Goal: Task Accomplishment & Management: Use online tool/utility

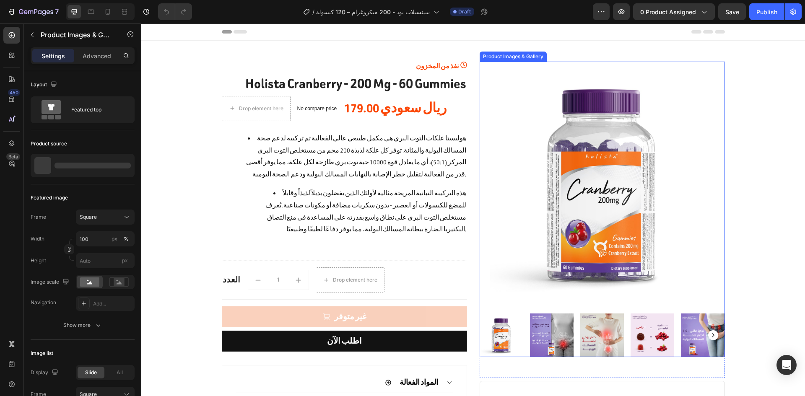
click at [582, 152] on img at bounding box center [602, 184] width 245 height 245
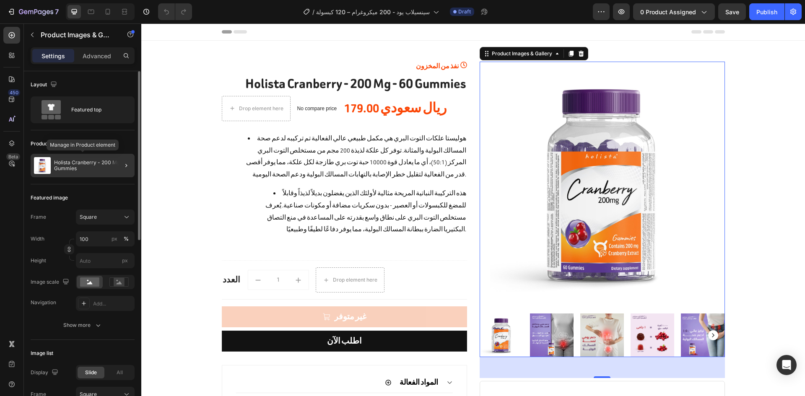
click at [88, 164] on p "Holista Cranberry - 200 Mg - 60 Gummies" at bounding box center [92, 166] width 77 height 12
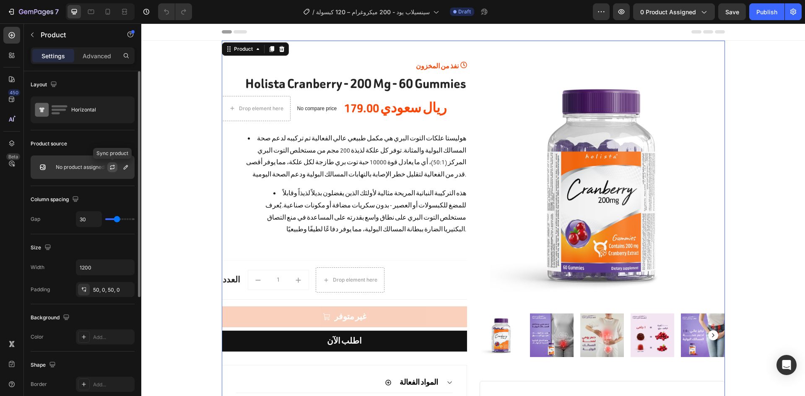
click at [116, 169] on button "button" at bounding box center [112, 167] width 10 height 10
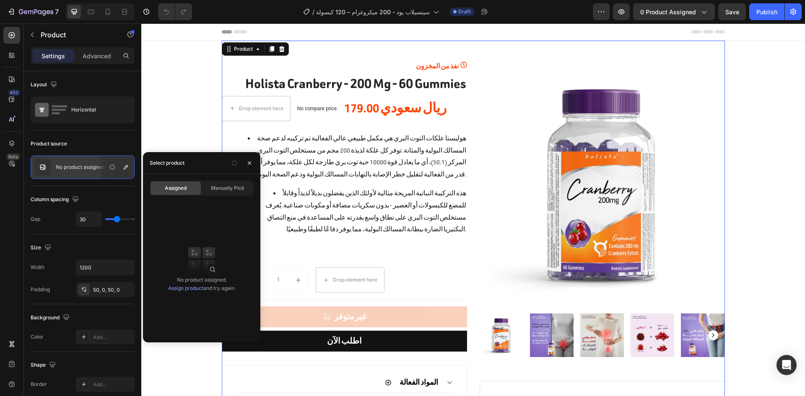
click at [187, 290] on link "Assign product" at bounding box center [185, 288] width 35 height 6
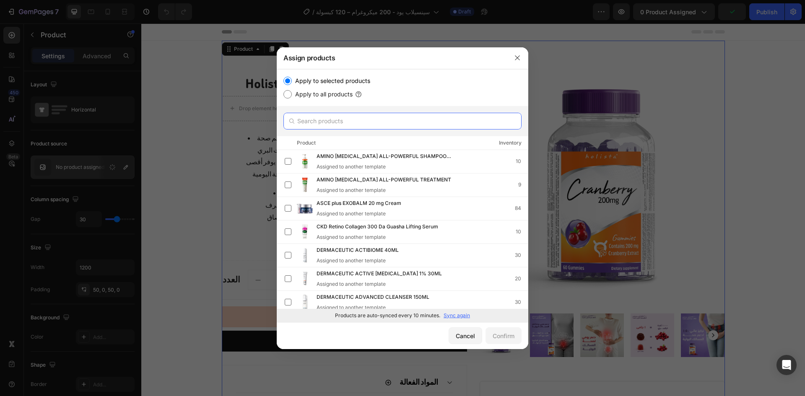
click at [344, 115] on input "text" at bounding box center [402, 121] width 238 height 17
paste input "سينسيلاب يود - 200 ميكروغرام – 120 كبسولة"
type input "سينسيلاب يود - 200 ميكروغرام – 120 كبسولة"
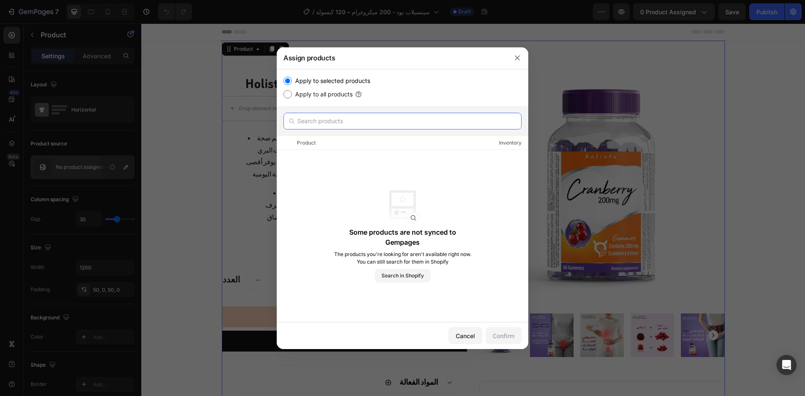
click at [361, 127] on input "text" at bounding box center [402, 121] width 238 height 17
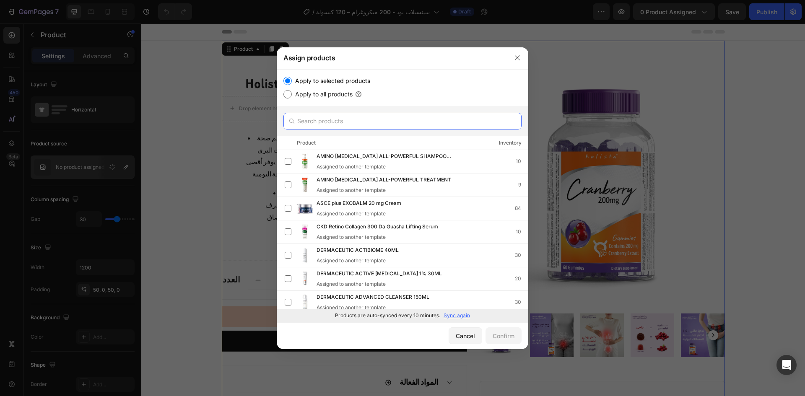
type input "ه"
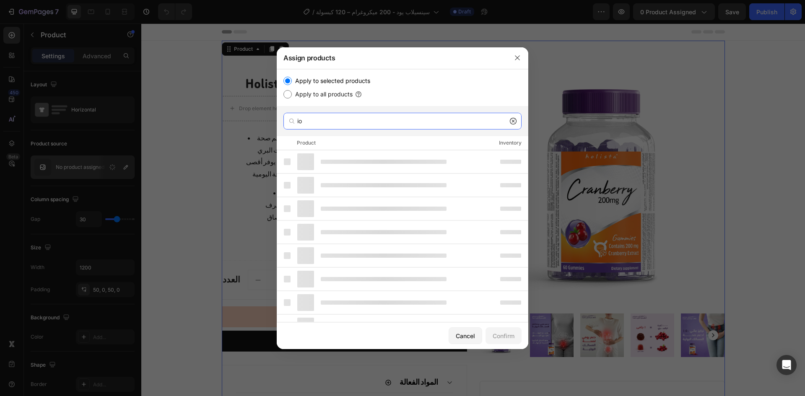
type input "i"
type input "l"
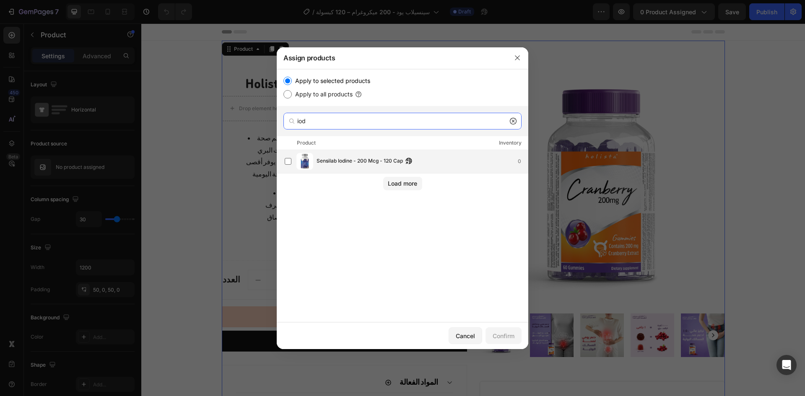
type input "iod"
click at [370, 163] on span "Sensilab Iodine - 200 Mcg - 120 Cap" at bounding box center [359, 161] width 86 height 9
click at [483, 347] on div "Cancel Confirm" at bounding box center [402, 335] width 251 height 27
click at [490, 341] on button "Confirm" at bounding box center [503, 335] width 36 height 17
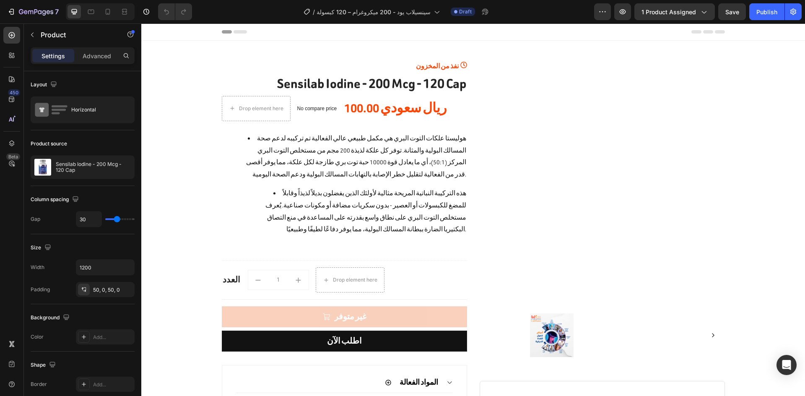
scroll to position [2, 0]
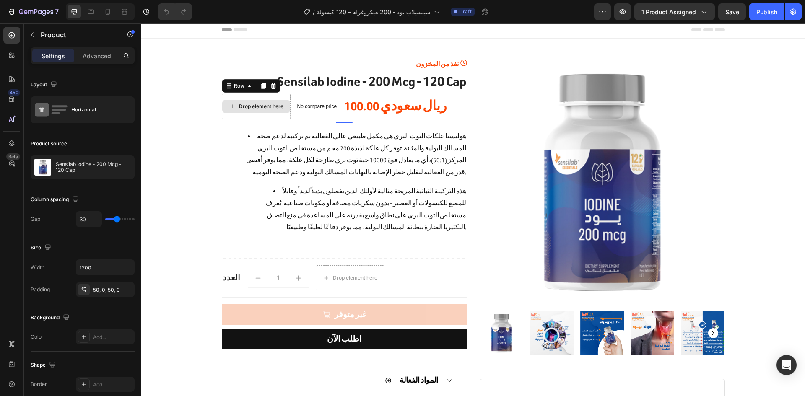
click at [275, 94] on div "Drop element here" at bounding box center [256, 106] width 69 height 25
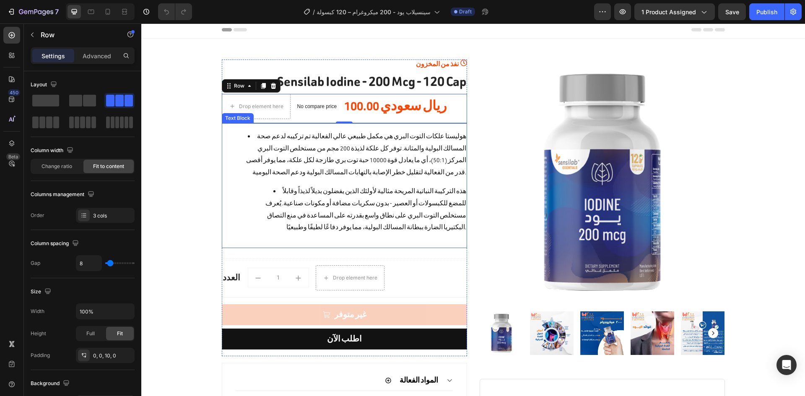
click at [319, 145] on li "هوليستا علكات التوت البري هي مكمل طبيعي عالي الفعالية تم تركيبه لدعم صحة المسال…" at bounding box center [352, 182] width 227 height 103
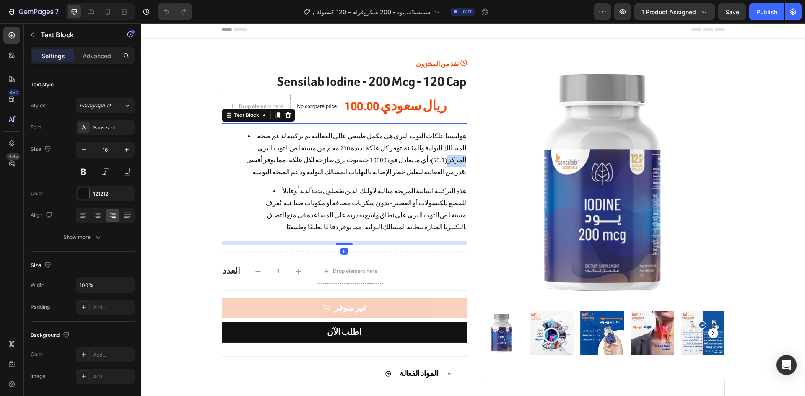
click at [319, 145] on li "هوليستا علكات التوت البري هي مكمل طبيعي عالي الفعالية تم تركيبه لدعم صحة المسال…" at bounding box center [352, 182] width 227 height 103
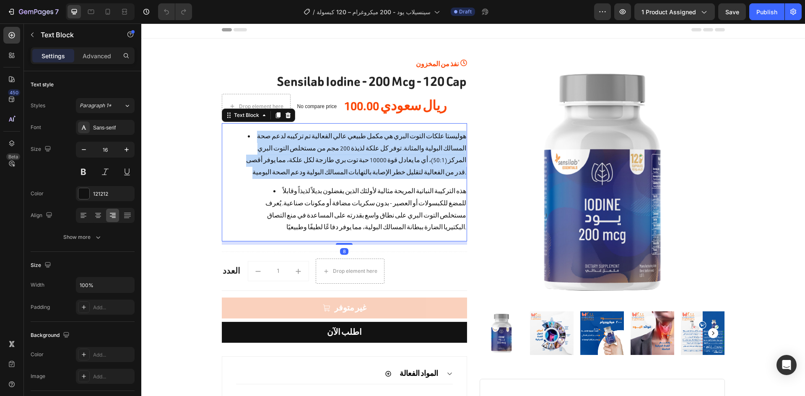
click at [319, 145] on li "هوليستا علكات التوت البري هي مكمل طبيعي عالي الفعالية تم تركيبه لدعم صحة المسال…" at bounding box center [352, 182] width 227 height 103
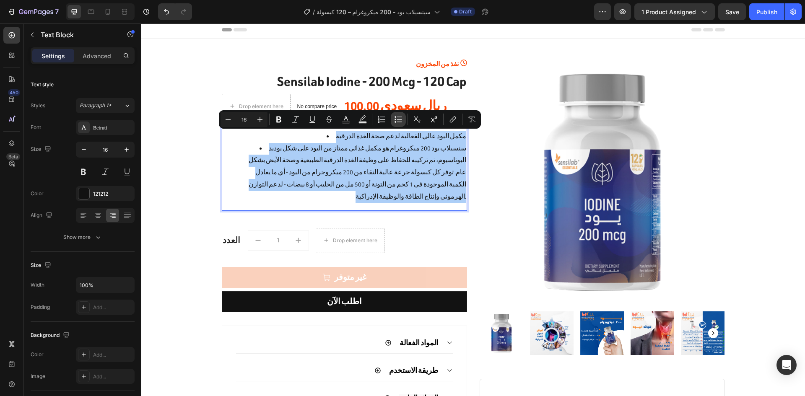
click at [394, 121] on icon "Editor contextual toolbar" at bounding box center [398, 119] width 8 height 8
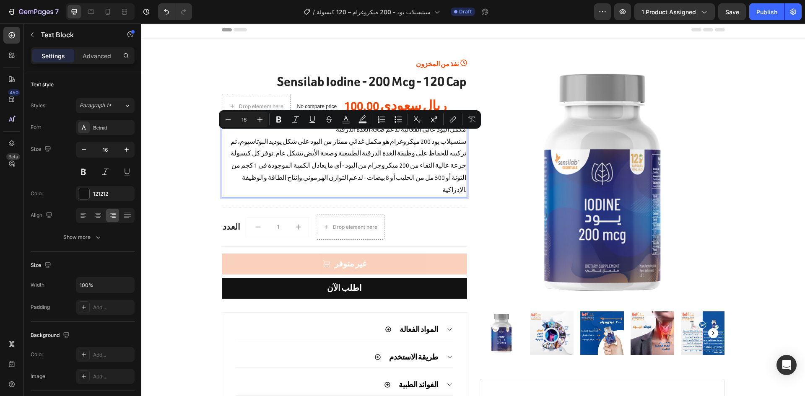
click at [382, 155] on p "سنسيلاب يود 200 ميكروغرام هو مكمل غذائي ممتاز من اليود على شكل يوديد البوتاسيوم…" at bounding box center [345, 166] width 244 height 60
click at [382, 171] on p "سنسيلاب يود 200 ميكروغرام هو مكمل غذائي ممتاز من اليود على شكل يوديد البوتاسيوم…" at bounding box center [345, 166] width 244 height 60
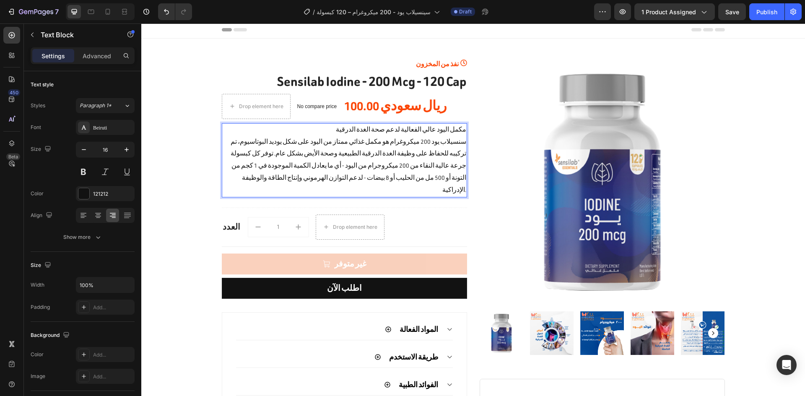
click at [391, 179] on p "سنسيلاب يود 200 ميكروغرام هو مكمل غذائي ممتاز من اليود على شكل يوديد البوتاسيوم…" at bounding box center [345, 166] width 244 height 60
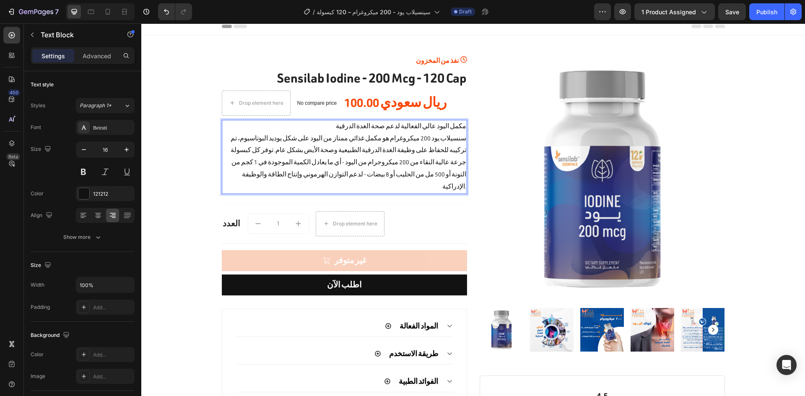
scroll to position [6, 0]
click at [352, 141] on p "سنسيلاب يود 200 ميكروغرام هو مكمل غذائي ممتاز من اليود على شكل يوديد البوتاسيوم…" at bounding box center [345, 162] width 244 height 60
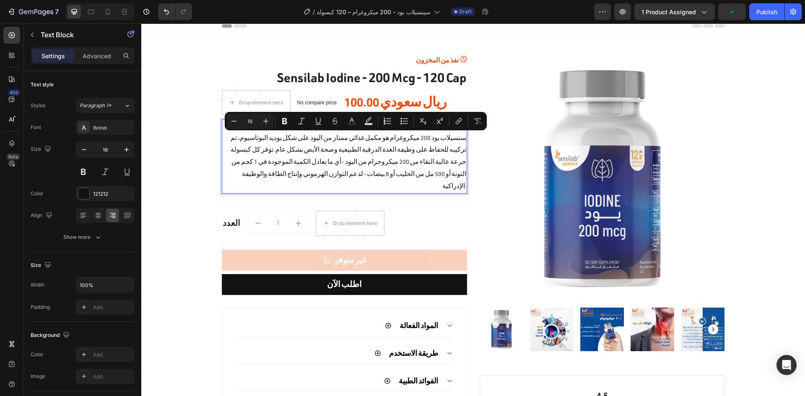
click at [354, 151] on p "سنسيلاب يود 200 ميكروغرام هو مكمل غذائي ممتاز من اليود على شكل يوديد البوتاسيوم…" at bounding box center [345, 162] width 244 height 60
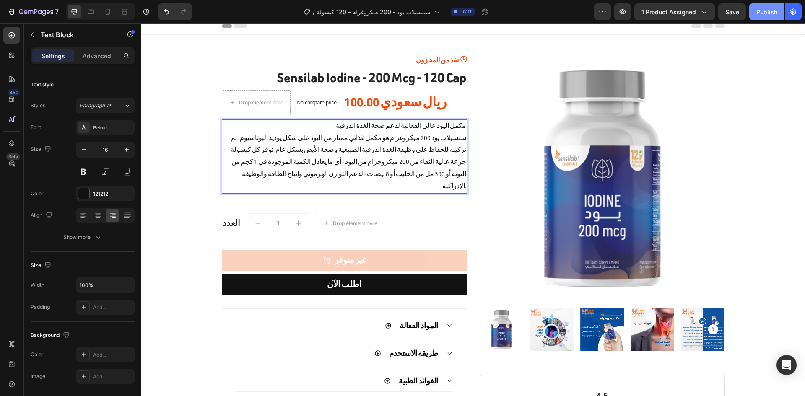
click at [763, 14] on div "Publish" at bounding box center [766, 12] width 21 height 9
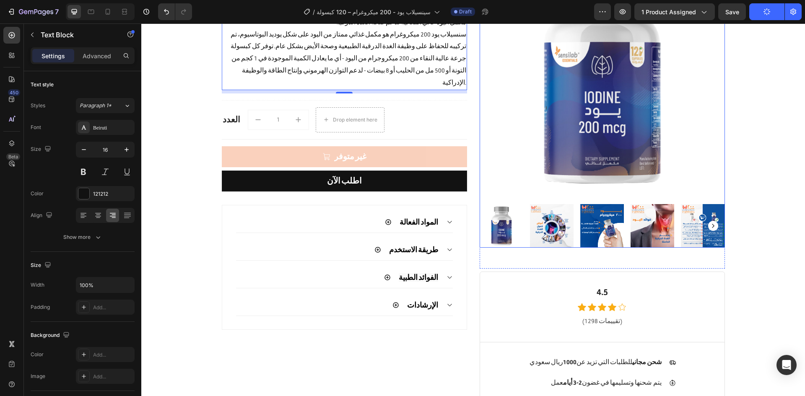
scroll to position [110, 0]
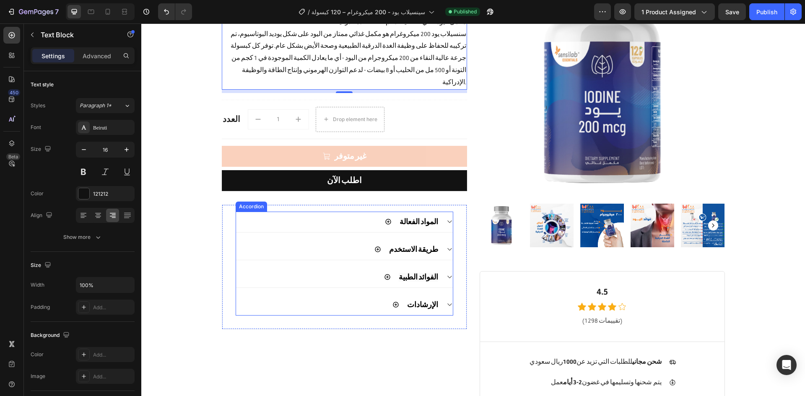
click at [448, 220] on icon at bounding box center [449, 221] width 4 height 3
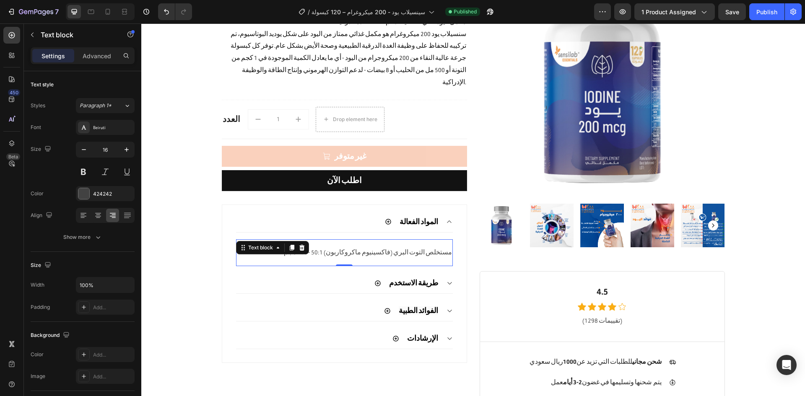
click at [420, 247] on li "مستخلص التوت البري (فاكسينيوم ماكروكاربون) 50:1 - 200 مجم" at bounding box center [353, 253] width 198 height 12
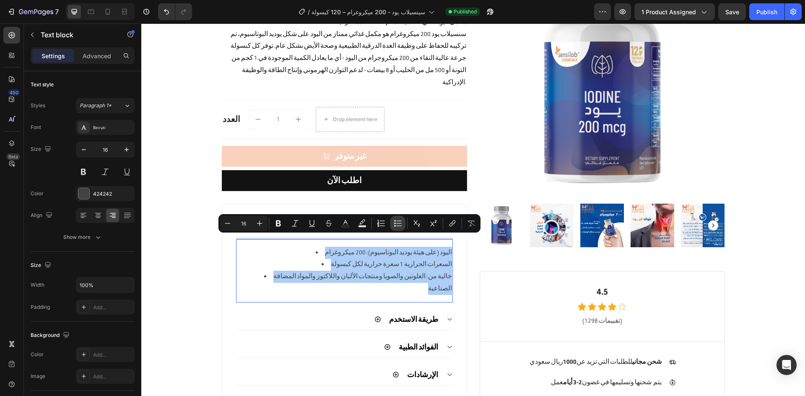
click at [395, 225] on icon "Editor contextual toolbar" at bounding box center [398, 223] width 8 height 8
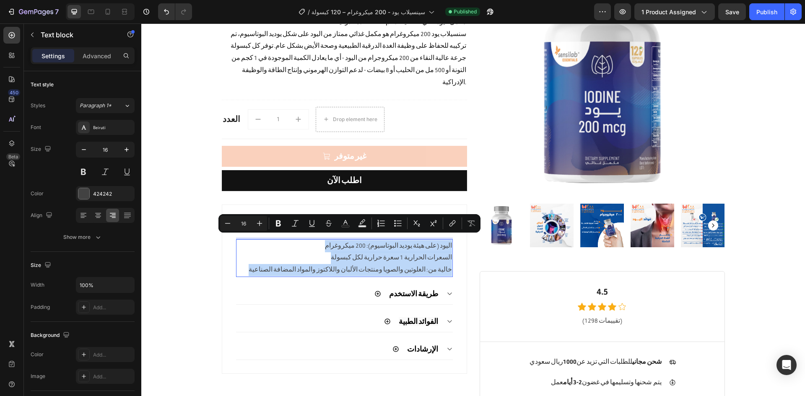
click at [399, 264] on p "خالية من: الغلوتين والصويا ومنتجات الألبان واللاكتوز والمواد المضافة الصناعية" at bounding box center [344, 270] width 215 height 12
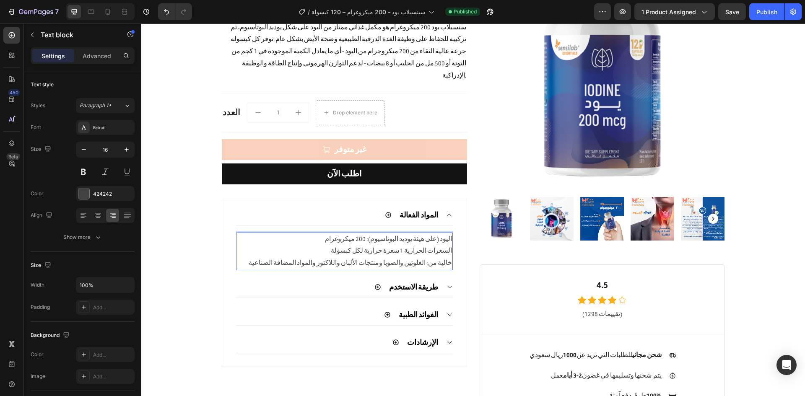
scroll to position [118, 0]
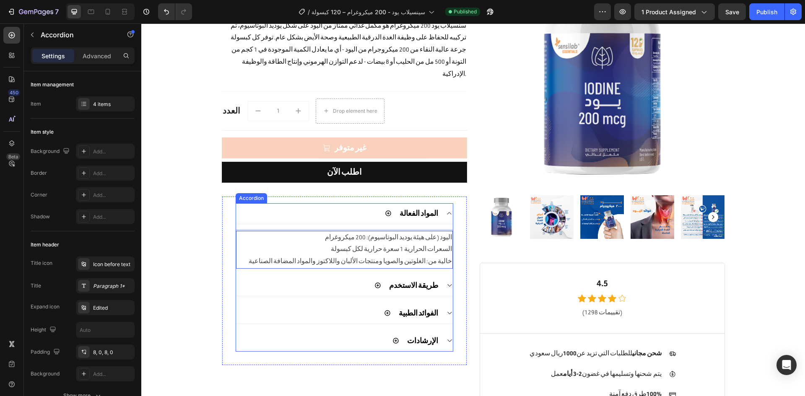
click at [441, 275] on div "طريقة الاستخدم" at bounding box center [344, 285] width 217 height 21
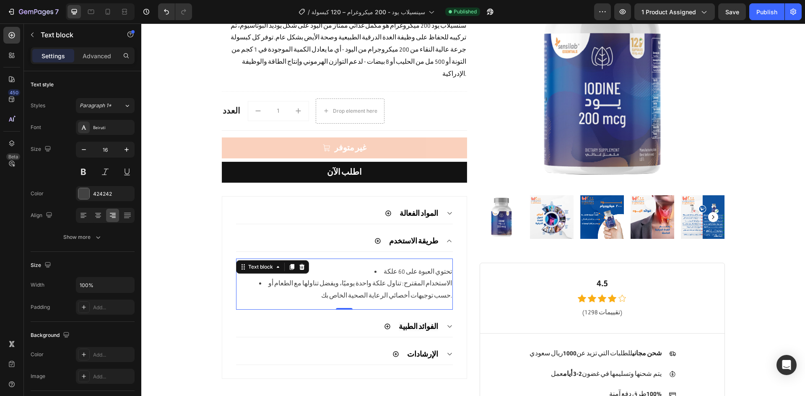
click at [393, 278] on li "الاستخدام المقترح: تناول علكة واحدة يوميًا، ويفضل تناولها مع الطعام أو حسب توجي…" at bounding box center [353, 290] width 198 height 24
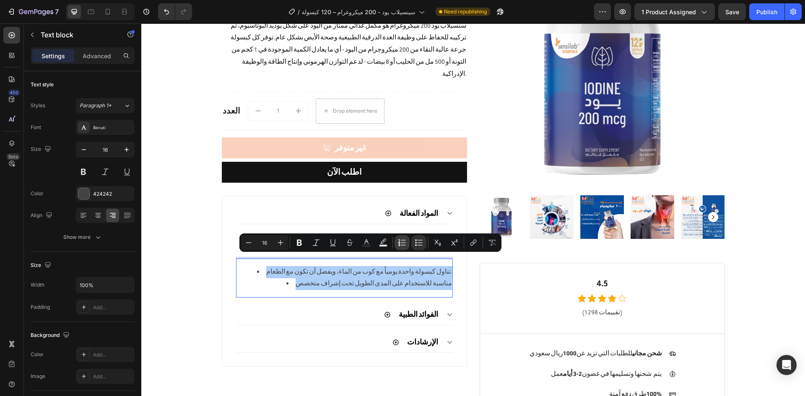
click at [404, 240] on icon "Editor contextual toolbar" at bounding box center [403, 240] width 5 height 0
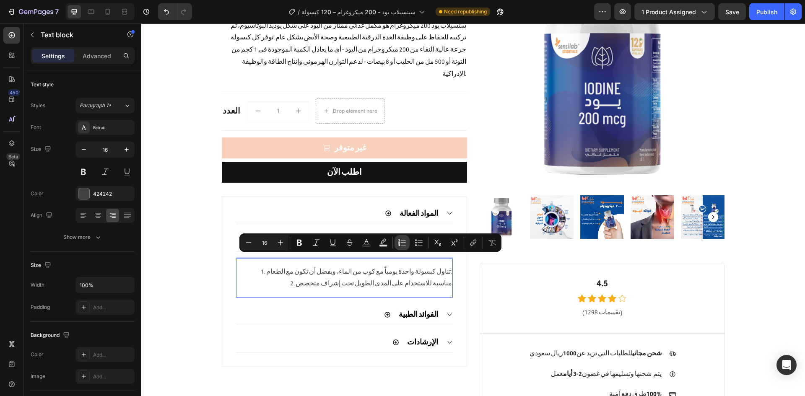
click at [404, 240] on icon "Editor contextual toolbar" at bounding box center [403, 240] width 5 height 0
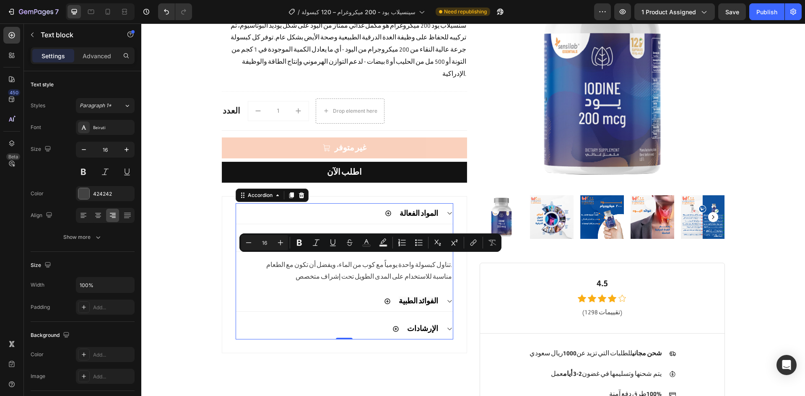
click at [438, 291] on div "الفوائد الطبية" at bounding box center [344, 301] width 217 height 21
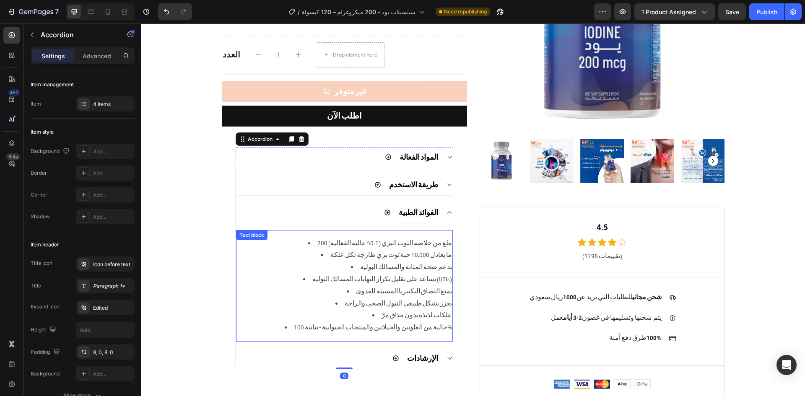
scroll to position [175, 0]
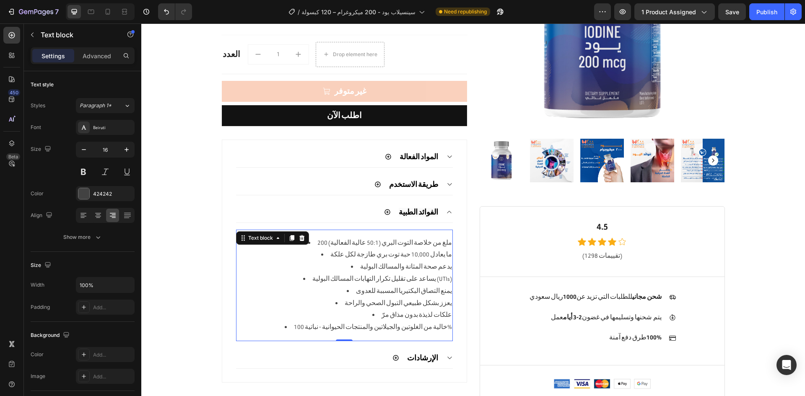
click at [428, 273] on li "يساعد على تقليل تكرار التهابات المسالك البولية (UTIs)" at bounding box center [353, 279] width 198 height 12
click at [428, 273] on li "[DEMOGRAPHIC_DATA] تقليل تكرار التهابات المسالك البولية (UTIs)" at bounding box center [353, 279] width 198 height 12
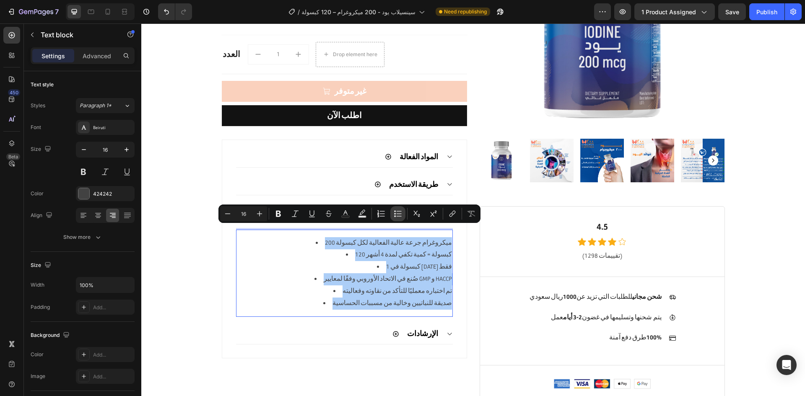
click at [393, 210] on button "Bulleted List" at bounding box center [397, 213] width 15 height 15
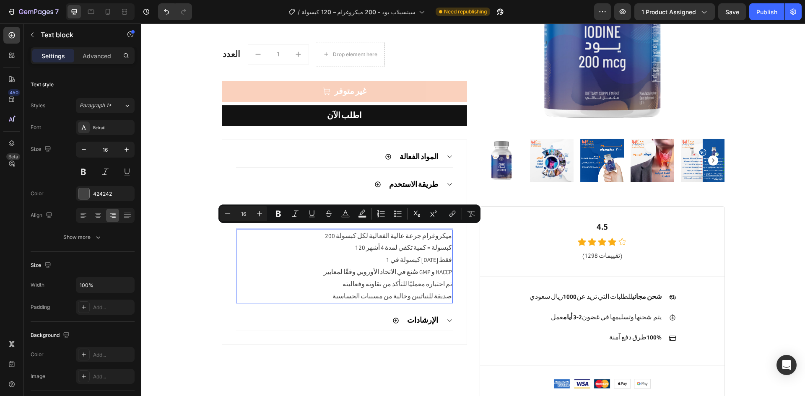
click at [406, 267] on p "صُنع في الاتحاد الأوروبي وفقًا لمعايير GMP و HACCP" at bounding box center [344, 273] width 215 height 12
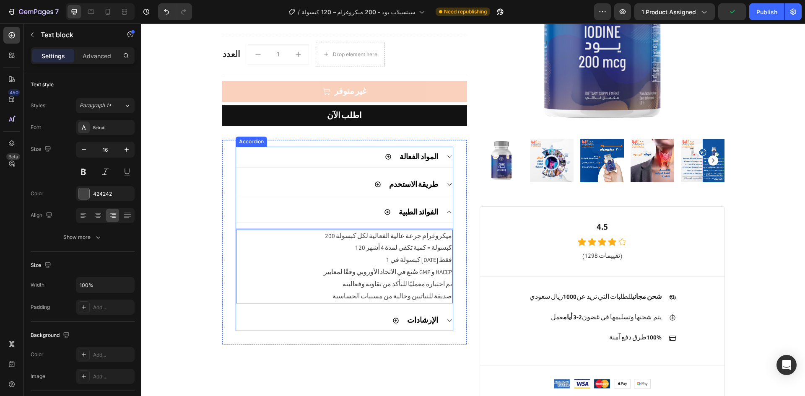
click at [449, 307] on div "المواد الفعالة طريقة الاستخدم الفوائد الطبية 200 ميكروغرام جرعة عالية الفعالية …" at bounding box center [345, 239] width 218 height 185
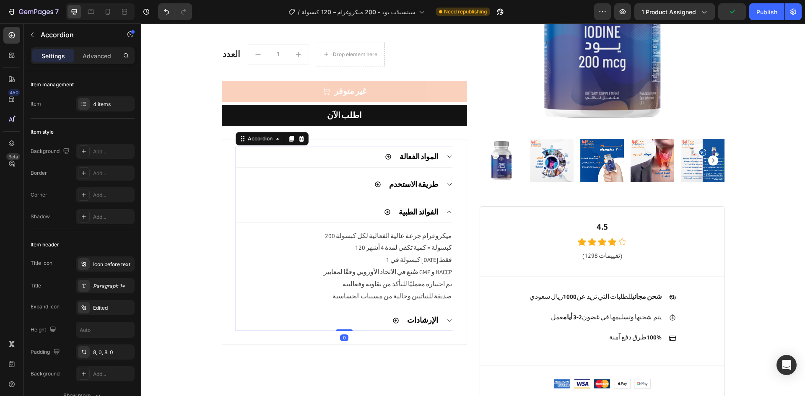
click at [446, 317] on icon at bounding box center [449, 320] width 6 height 7
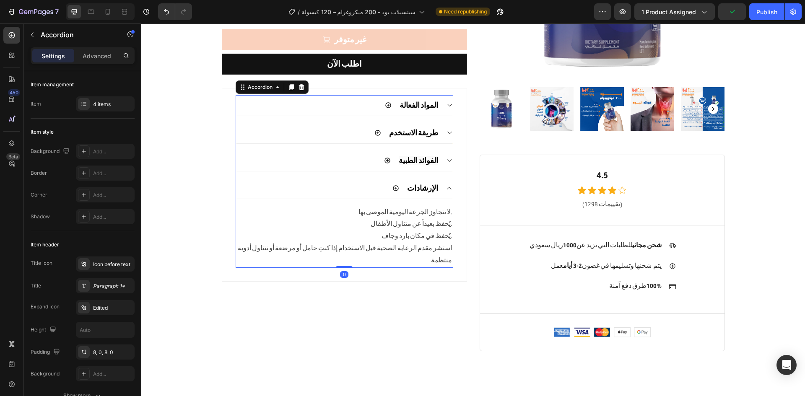
scroll to position [227, 0]
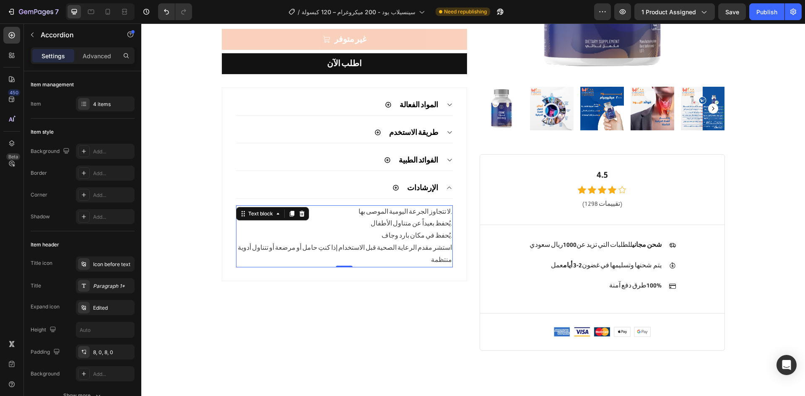
click at [396, 218] on p "يُحفظ بعيداً عن متناول الأطفال." at bounding box center [344, 224] width 215 height 12
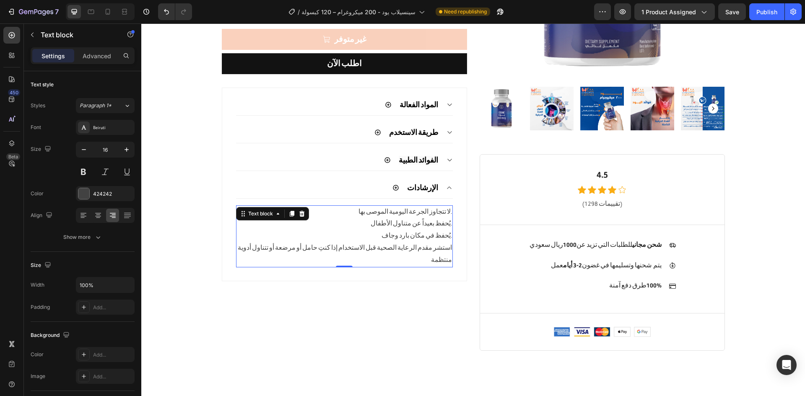
click at [396, 218] on p "يُحفظ بعيداً عن متناول الأطفال." at bounding box center [344, 224] width 215 height 12
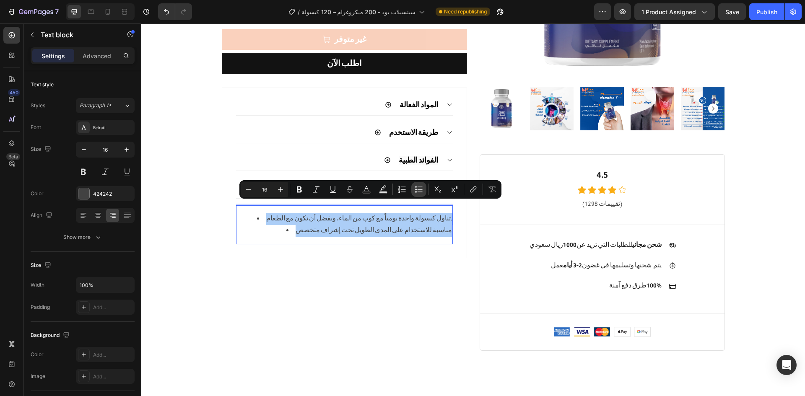
click at [414, 189] on button "Bulleted List" at bounding box center [418, 189] width 15 height 15
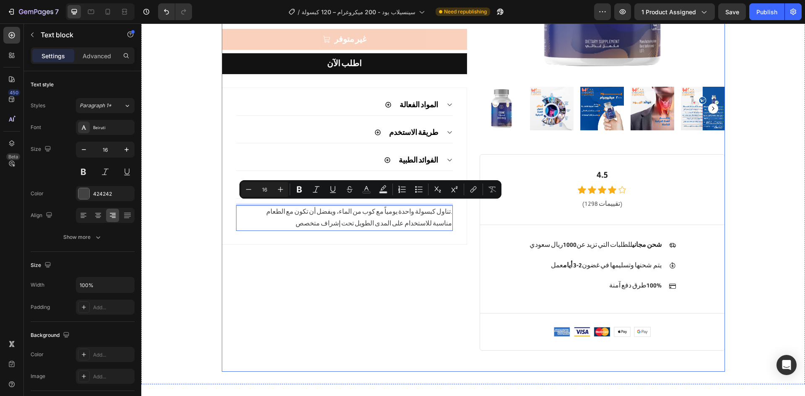
click at [410, 264] on div "نفذ من المخزون (P) Stock Counter Sensilab Iodine - 200 Mcg - 120 Cap (P) Title …" at bounding box center [344, 93] width 245 height 516
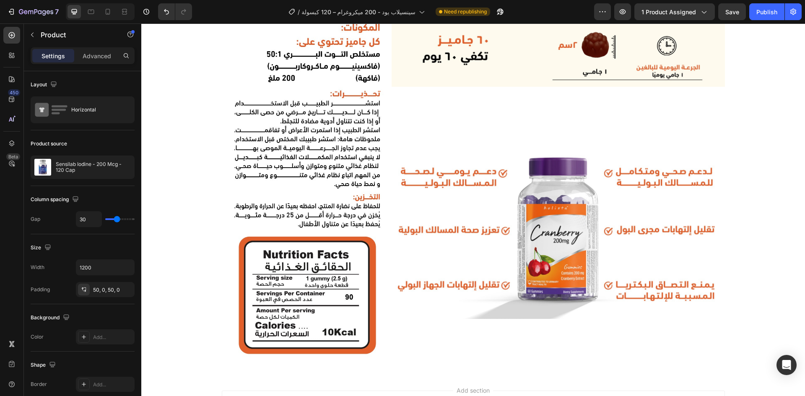
scroll to position [613, 0]
click at [312, 163] on img at bounding box center [305, 185] width 166 height 349
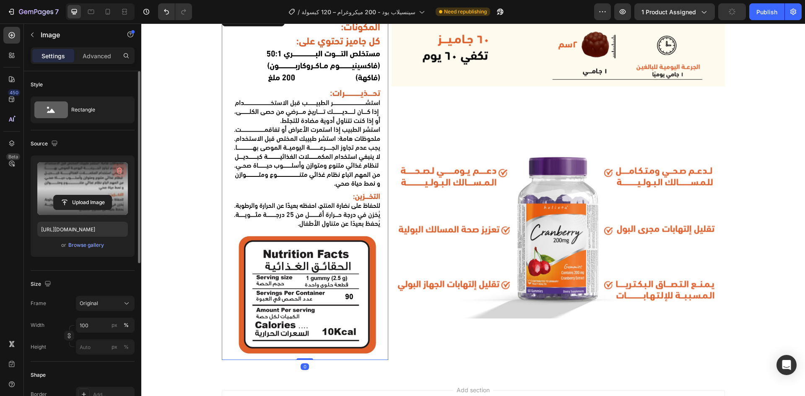
click at [114, 174] on button "button" at bounding box center [119, 170] width 13 height 13
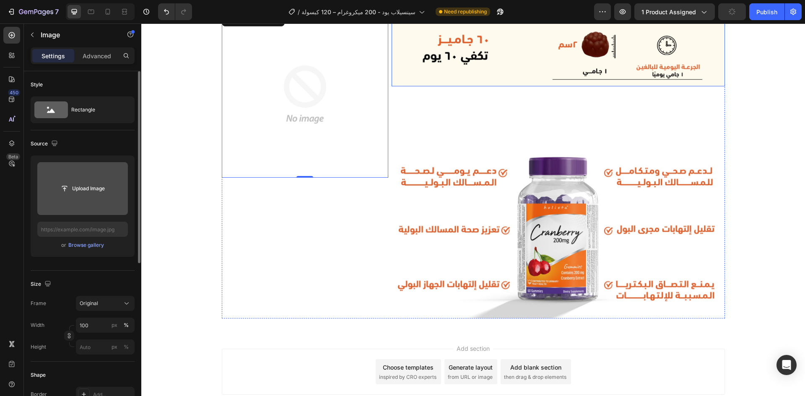
click at [510, 57] on img at bounding box center [557, 48] width 333 height 75
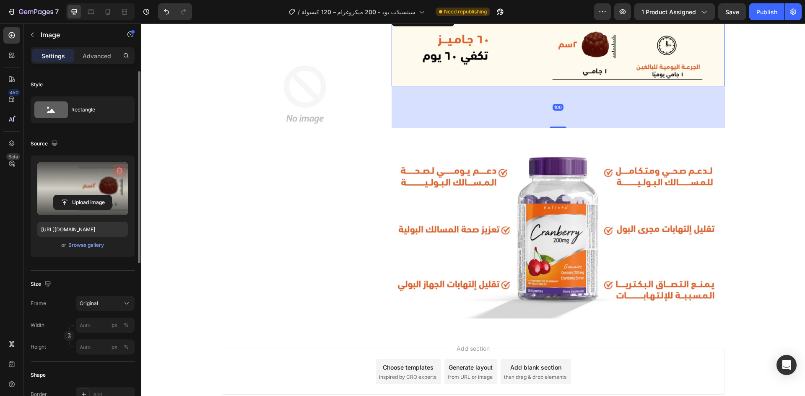
click at [122, 167] on icon "button" at bounding box center [119, 170] width 8 height 8
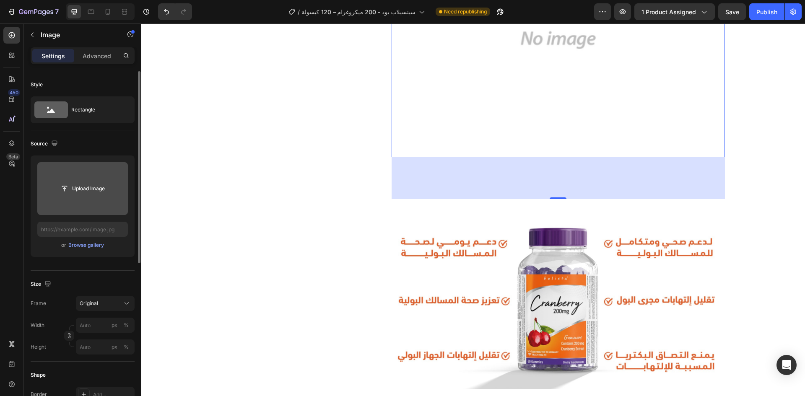
scroll to position [801, 0]
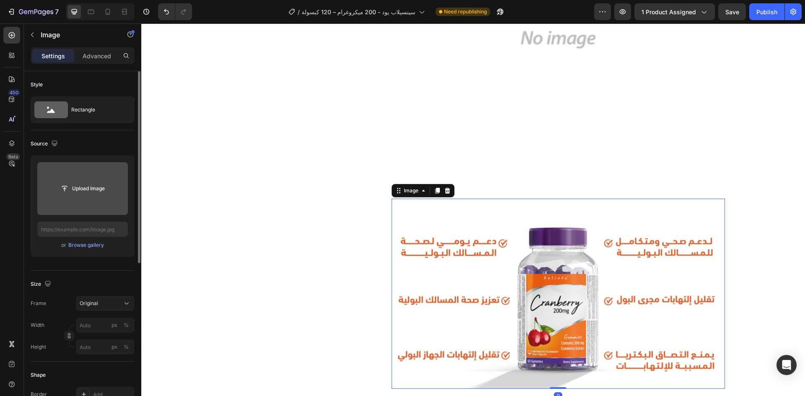
click at [511, 291] on img at bounding box center [557, 294] width 333 height 190
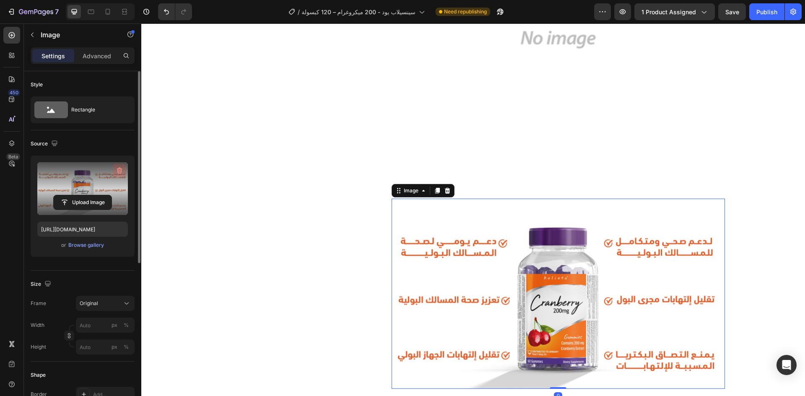
click at [120, 171] on icon "button" at bounding box center [120, 171] width 1 height 3
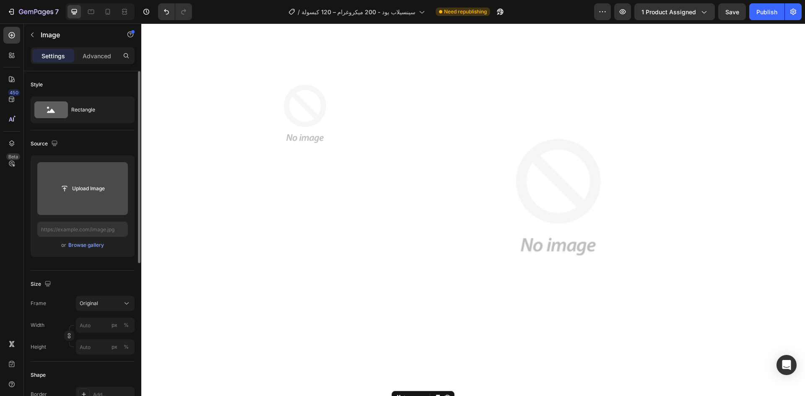
scroll to position [684, 0]
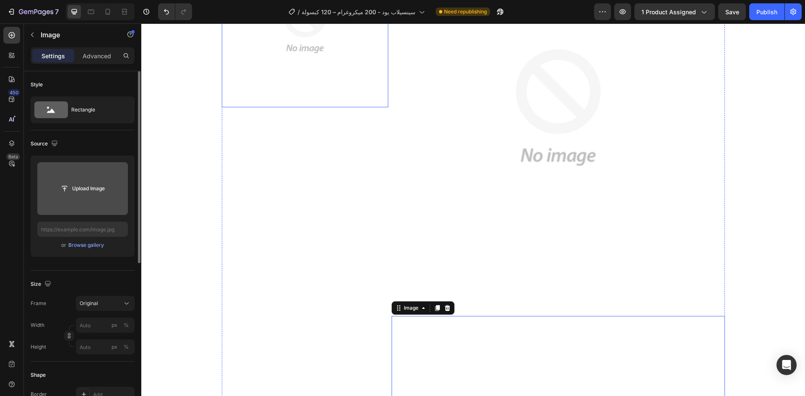
click at [299, 51] on img at bounding box center [305, 24] width 166 height 166
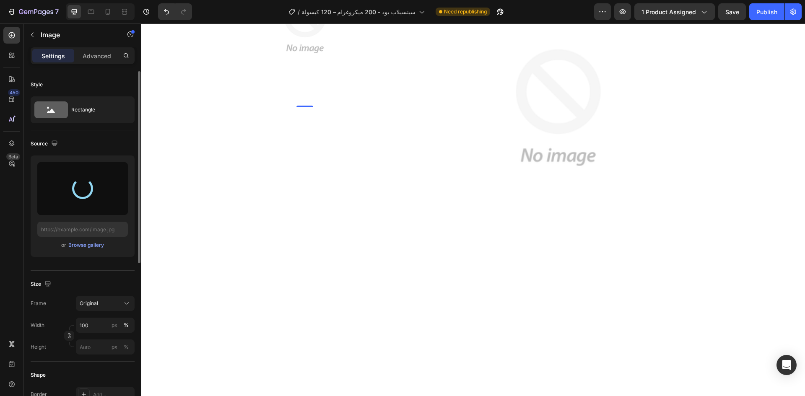
scroll to position [0, 0]
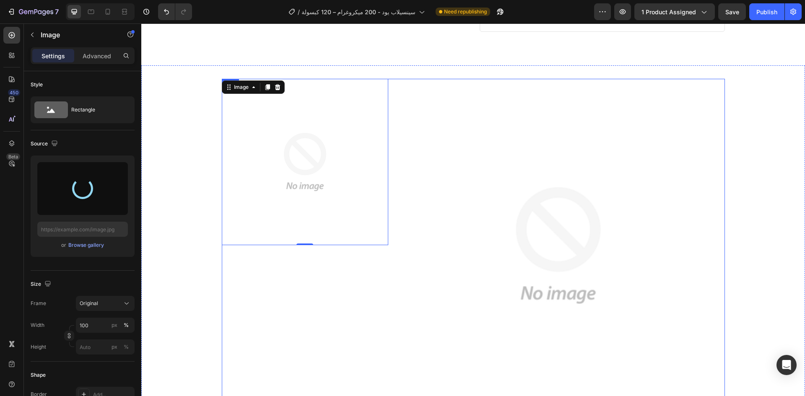
type input "[URL][DOMAIN_NAME]"
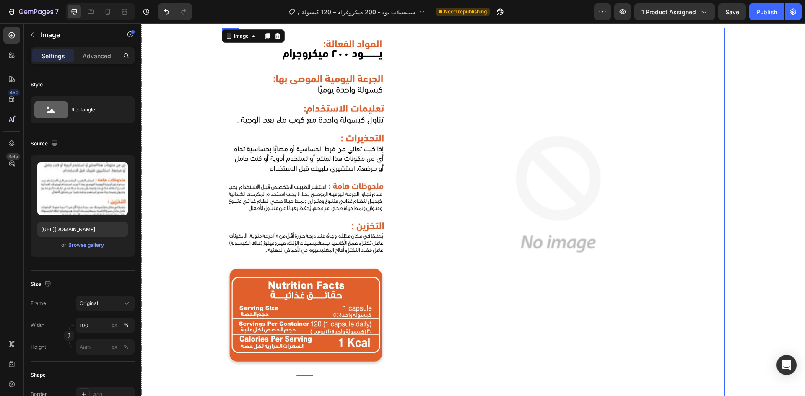
scroll to position [597, 0]
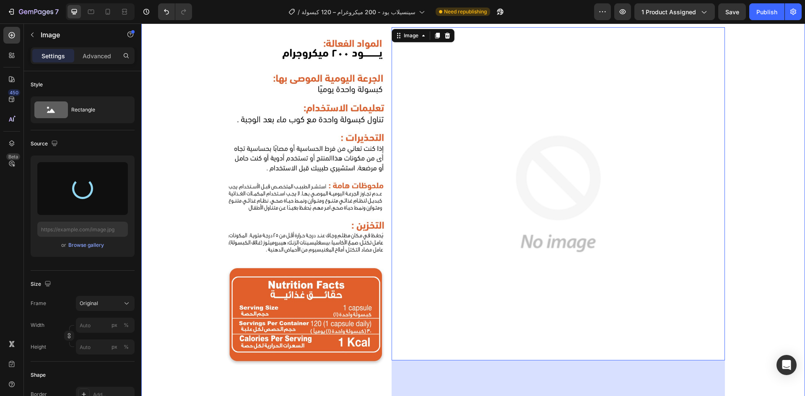
type input "[URL][DOMAIN_NAME]"
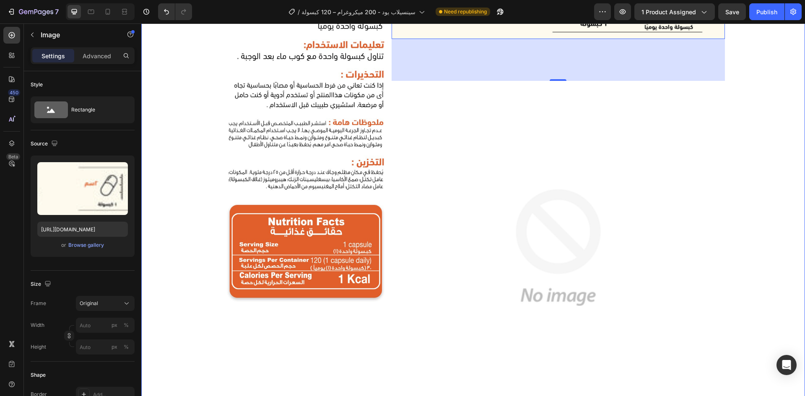
scroll to position [661, 0]
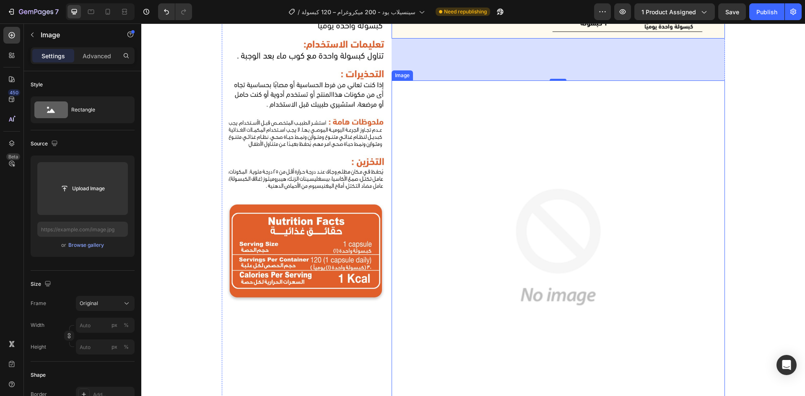
click at [572, 270] on img at bounding box center [557, 246] width 333 height 333
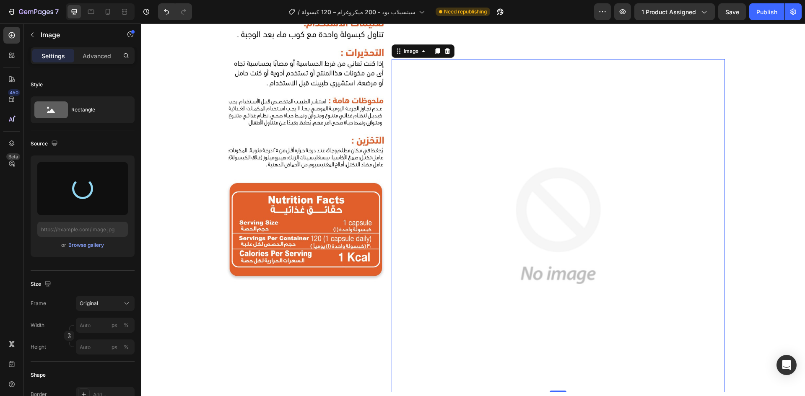
type input "[URL][DOMAIN_NAME]"
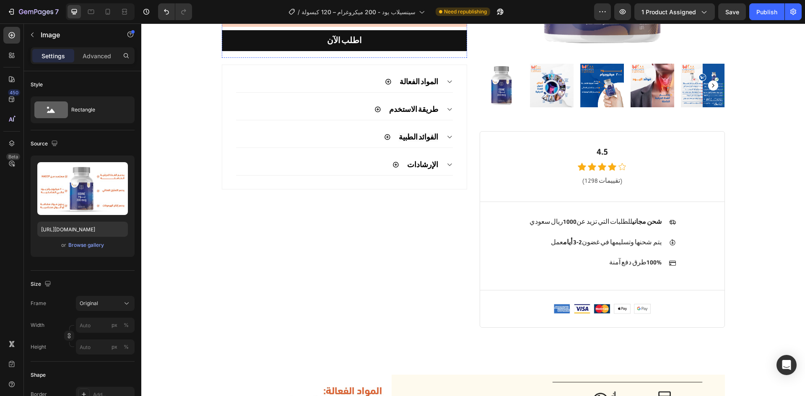
scroll to position [0, 0]
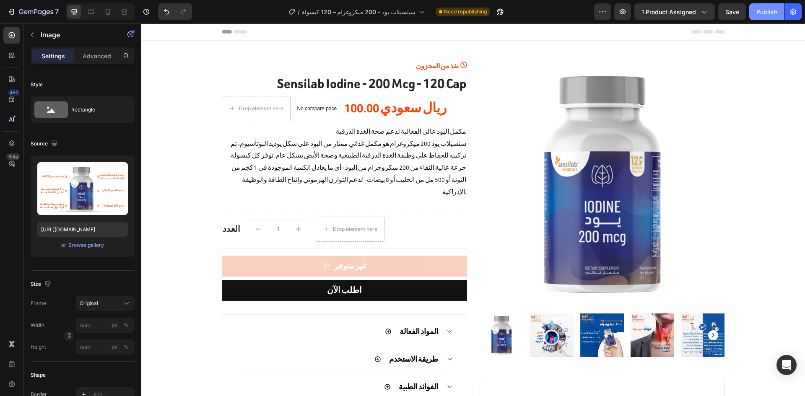
click at [773, 16] on div "Publish" at bounding box center [766, 12] width 21 height 9
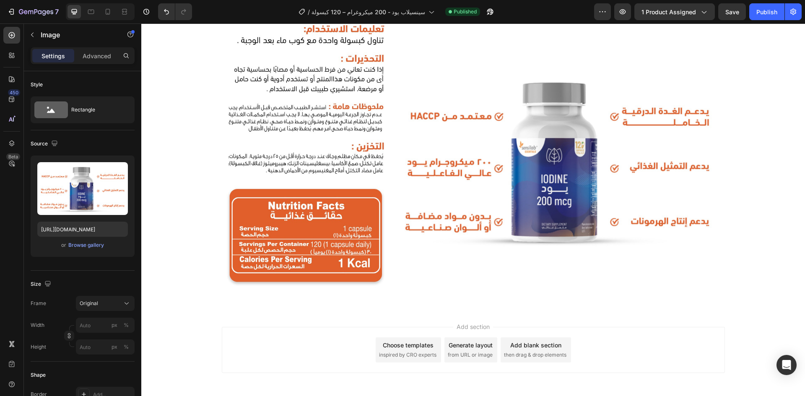
scroll to position [677, 0]
click at [36, 13] on icon "button" at bounding box center [36, 12] width 34 height 7
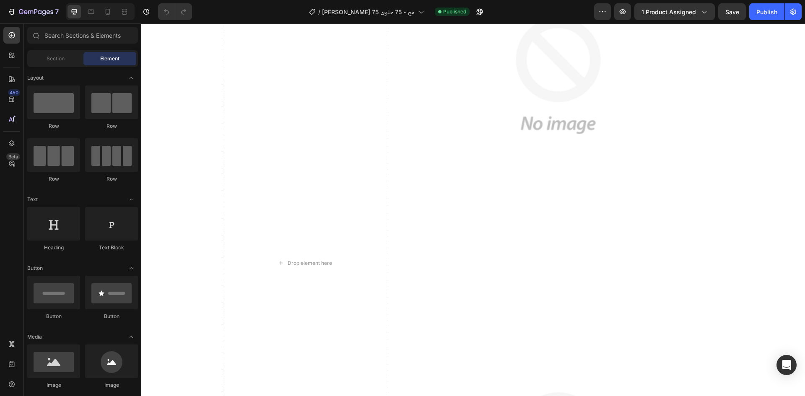
scroll to position [165, 0]
click at [319, 263] on div "Drop element here" at bounding box center [310, 262] width 44 height 7
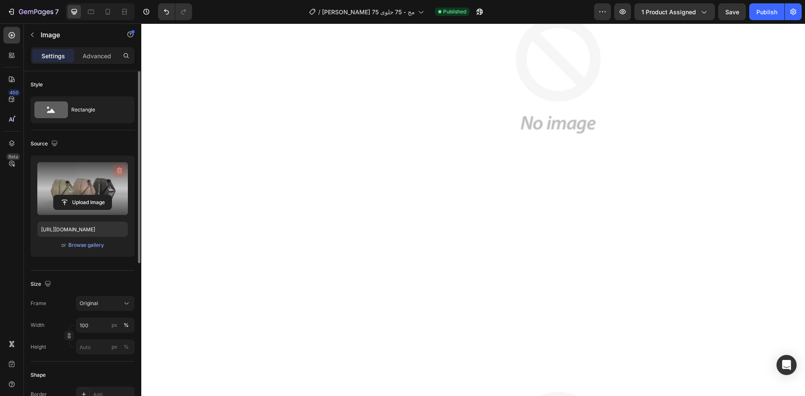
click at [121, 166] on button "button" at bounding box center [119, 170] width 13 height 13
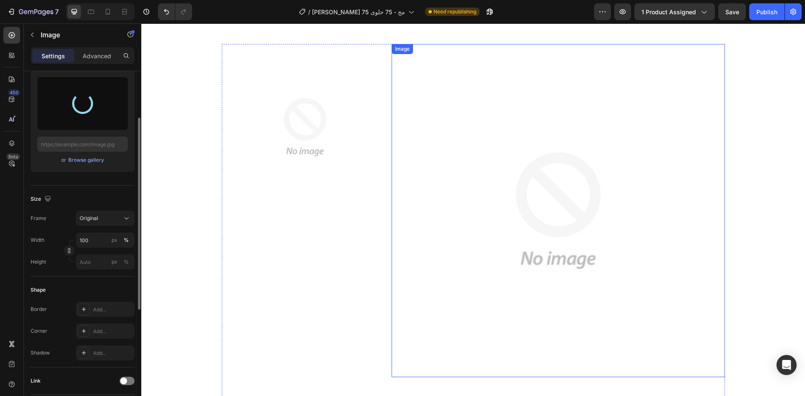
scroll to position [580, 0]
type input "https://cdn.shopify.com/s/files/1/0914/8684/7268/files/gempages_545832799098111…"
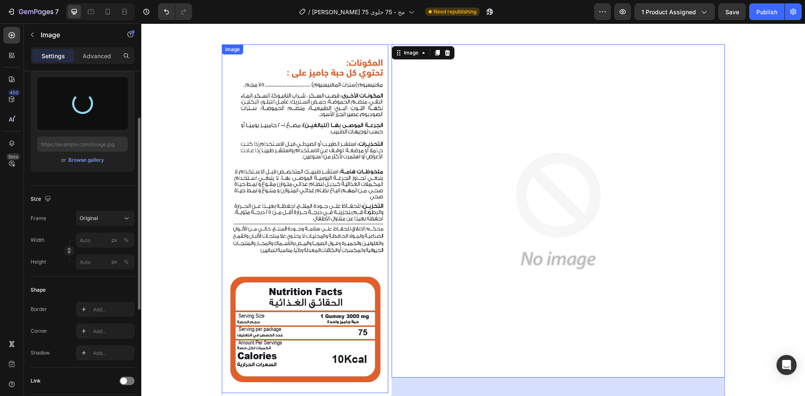
type input "https://cdn.shopify.com/s/files/1/0914/8684/7268/files/gempages_545832799098111…"
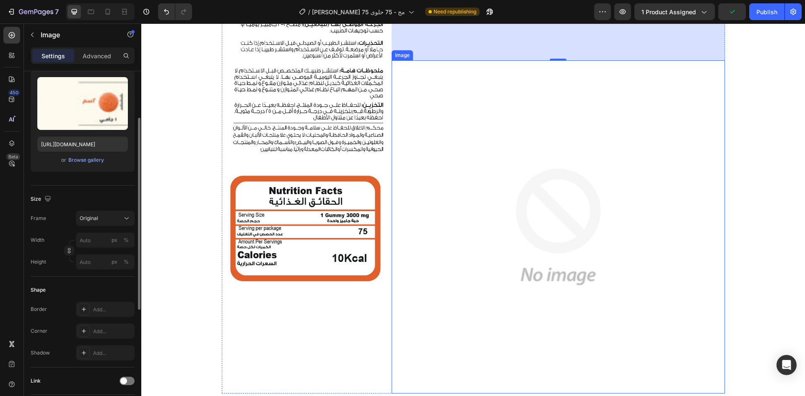
scroll to position [694, 0]
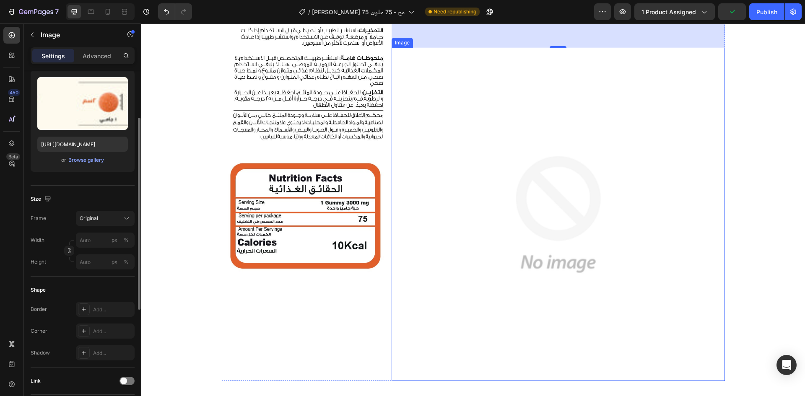
click at [452, 169] on img at bounding box center [557, 214] width 333 height 333
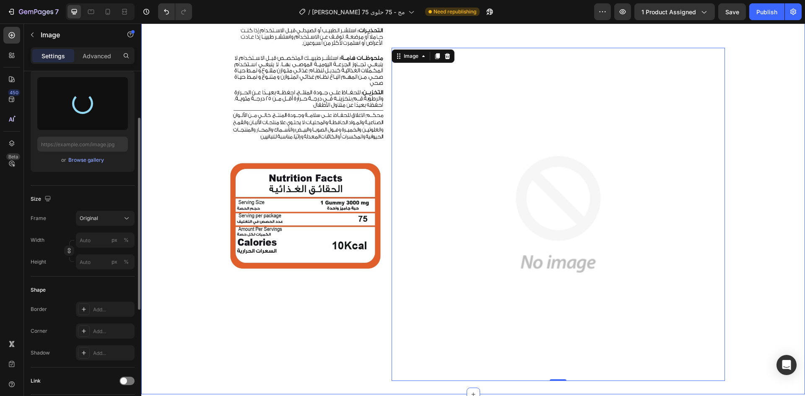
type input "https://cdn.shopify.com/s/files/1/0914/8684/7268/files/gempages_545832799098111…"
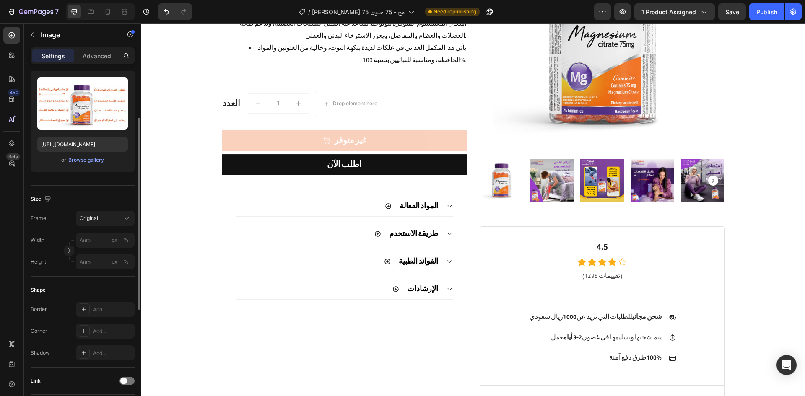
scroll to position [0, 0]
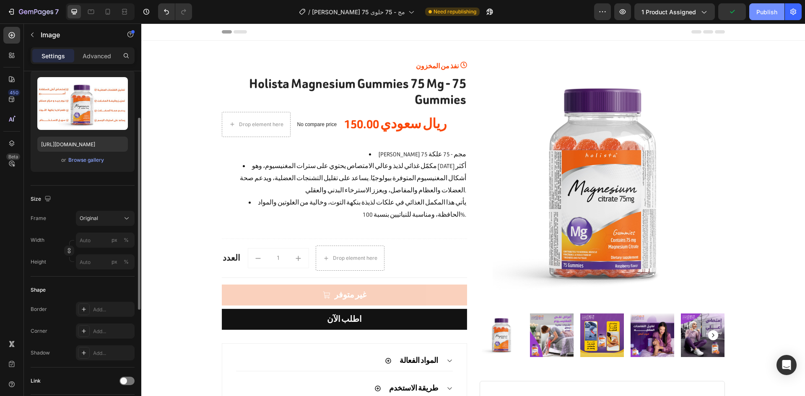
click at [774, 8] on div "Publish" at bounding box center [766, 12] width 21 height 9
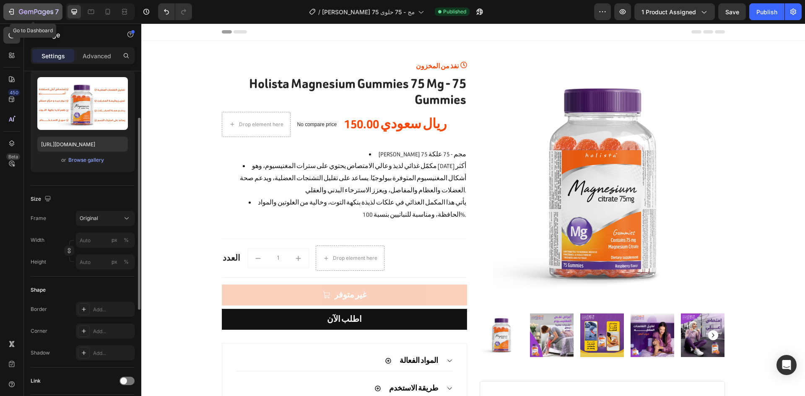
click at [33, 12] on icon "button" at bounding box center [30, 12] width 5 height 4
